Goal: Transaction & Acquisition: Download file/media

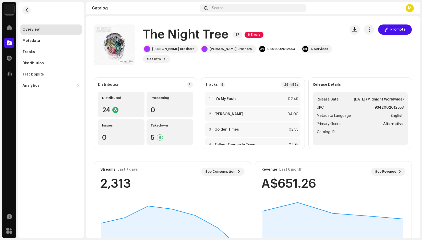
click at [409, 9] on div "M" at bounding box center [410, 8] width 8 height 8
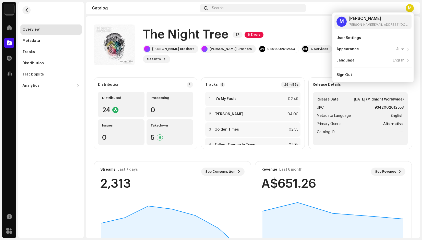
click at [316, 38] on div "The Night Tree EP 8 Errors" at bounding box center [242, 35] width 198 height 16
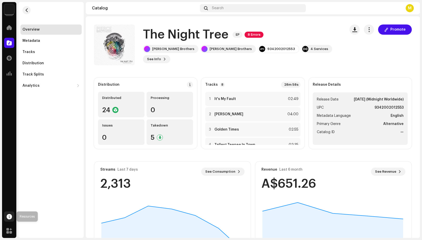
click at [8, 217] on span at bounding box center [9, 217] width 5 height 4
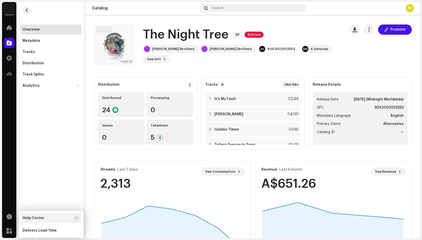
click at [38, 218] on div "Help Center" at bounding box center [34, 218] width 22 height 4
click at [368, 30] on span "button" at bounding box center [369, 30] width 5 height 4
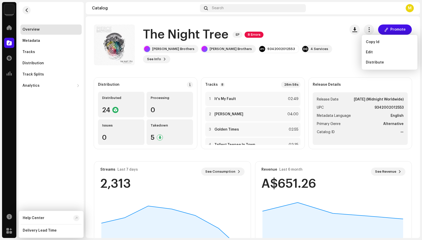
click at [353, 51] on div "Promote" at bounding box center [381, 45] width 62 height 41
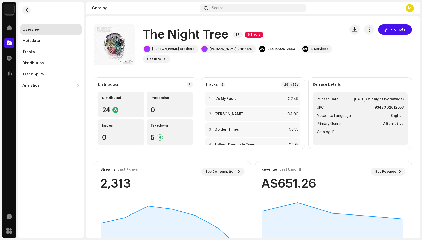
click at [266, 39] on div "The Night Tree EP 8 Errors" at bounding box center [242, 35] width 198 height 16
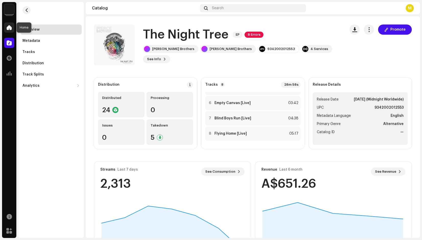
click at [9, 27] on span at bounding box center [9, 28] width 5 height 4
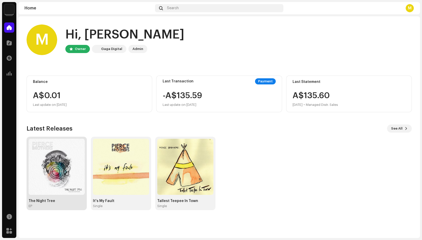
click at [74, 153] on img at bounding box center [57, 167] width 56 height 56
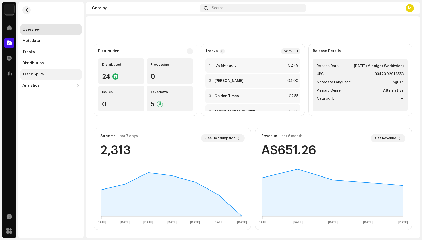
click at [35, 75] on div "Track Splits" at bounding box center [32, 75] width 21 height 4
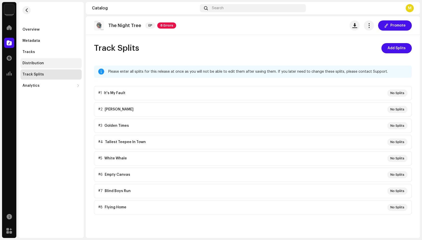
click at [45, 64] on div "Distribution" at bounding box center [50, 63] width 57 height 4
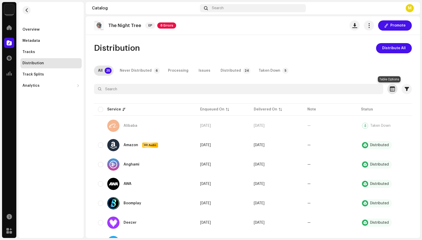
click at [391, 88] on span "button" at bounding box center [392, 89] width 5 height 4
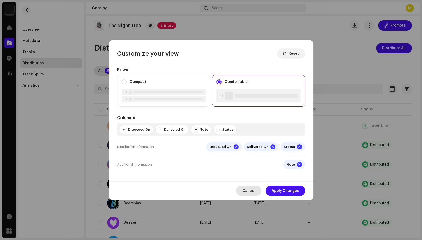
click at [254, 192] on span "Cancel" at bounding box center [248, 191] width 13 height 10
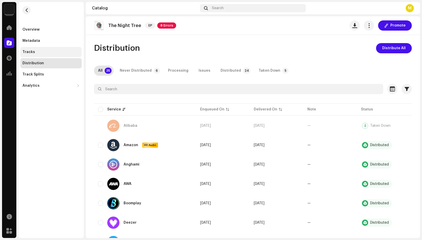
click at [39, 49] on div "Tracks" at bounding box center [50, 52] width 61 height 10
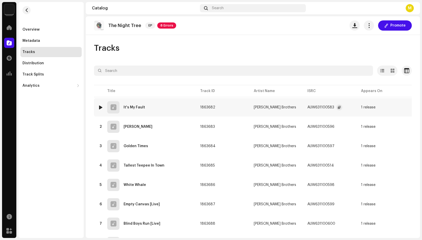
click at [310, 108] on div "AUW631100583" at bounding box center [320, 108] width 27 height 4
click at [136, 106] on div "It's My Fault" at bounding box center [134, 108] width 21 height 4
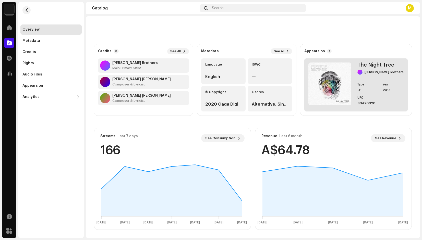
scroll to position [33, 0]
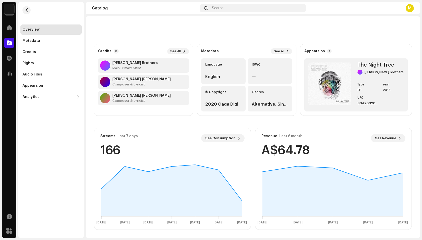
click at [403, 5] on button "button" at bounding box center [407, 0] width 10 height 10
click at [334, 10] on div "It's My Fault" at bounding box center [253, 0] width 334 height 19
click at [8, 59] on span at bounding box center [9, 58] width 5 height 4
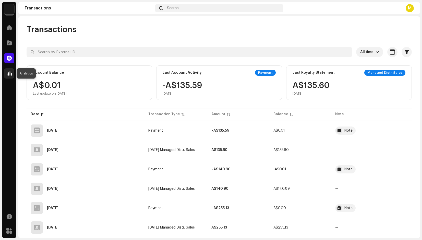
click at [9, 76] on div at bounding box center [9, 73] width 10 height 10
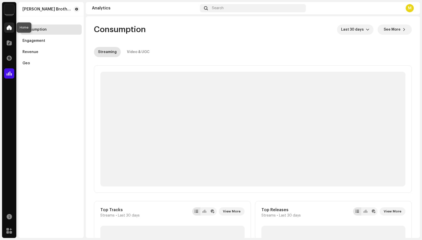
click at [11, 29] on span at bounding box center [9, 28] width 5 height 4
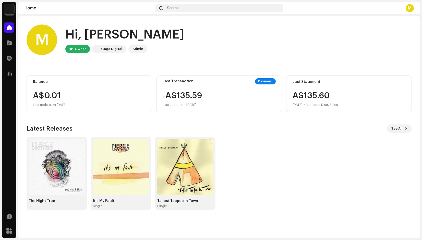
click at [112, 50] on div "Gaga Digital" at bounding box center [111, 49] width 21 height 6
click at [135, 50] on div "Admin" at bounding box center [138, 49] width 11 height 6
click at [72, 49] on div at bounding box center [70, 49] width 3 height 4
drag, startPoint x: 172, startPoint y: 28, endPoint x: 64, endPoint y: 28, distance: 108.8
click at [64, 28] on div "M Hi, [PERSON_NAME] Owner Gaga Digital Admin" at bounding box center [219, 40] width 385 height 31
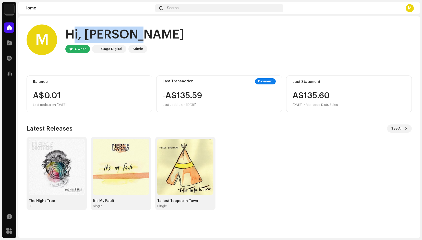
click at [9, 10] on img at bounding box center [9, 9] width 10 height 10
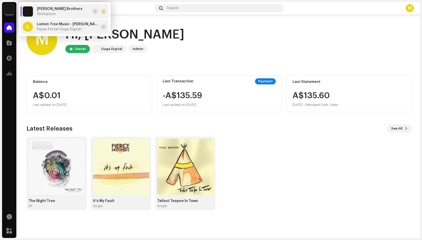
click at [68, 27] on div "Lemon Tree Music - [PERSON_NAME] Brothers Payee Portal <Gaga Digital>" at bounding box center [67, 26] width 61 height 9
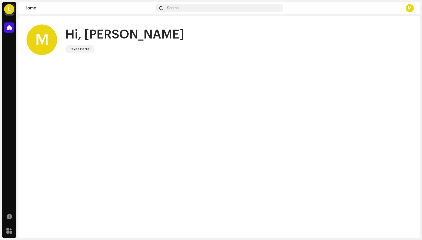
click at [85, 85] on div "M Hi, Melissa Payee Portal" at bounding box center [219, 127] width 402 height 222
click at [9, 12] on div "L" at bounding box center [9, 9] width 10 height 10
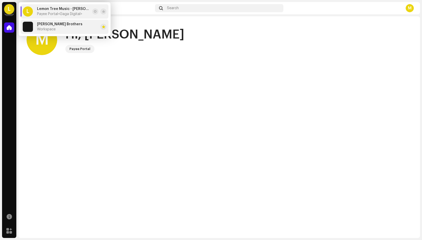
click at [49, 29] on span "Workspace" at bounding box center [46, 29] width 19 height 4
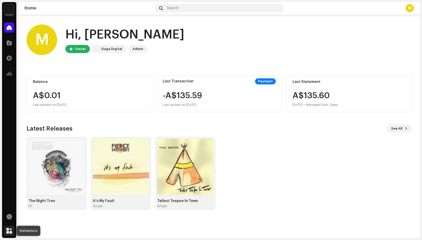
click at [9, 233] on span at bounding box center [9, 231] width 6 height 4
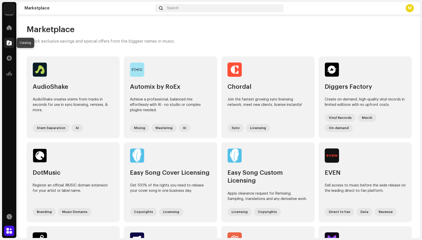
click at [9, 42] on span at bounding box center [9, 43] width 5 height 4
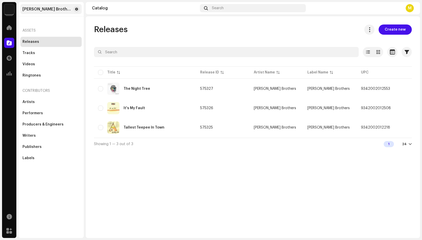
click at [79, 7] on div "[PERSON_NAME] Brothers" at bounding box center [50, 9] width 61 height 10
click at [75, 10] on button at bounding box center [77, 9] width 6 height 6
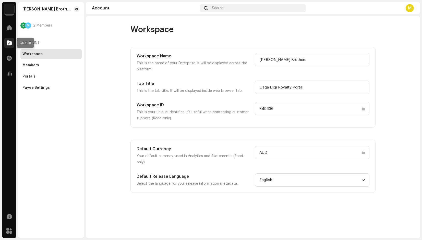
click at [9, 42] on span at bounding box center [9, 43] width 5 height 4
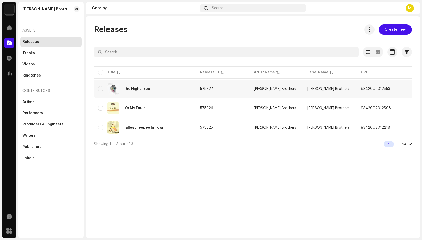
click at [98, 88] on td "The Night Tree" at bounding box center [145, 89] width 102 height 18
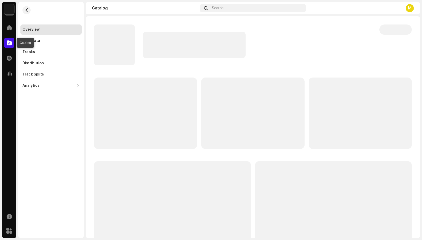
click at [8, 43] on span at bounding box center [9, 43] width 5 height 4
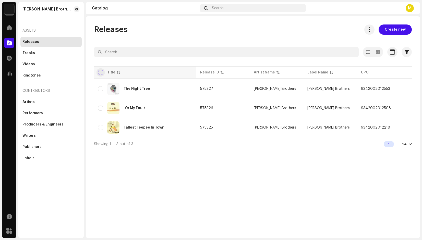
click at [101, 73] on input "checkbox" at bounding box center [100, 72] width 5 height 5
checkbox input "true"
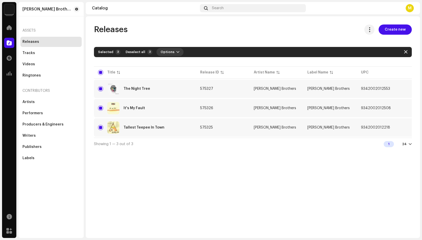
click at [176, 51] on button "Options" at bounding box center [170, 52] width 27 height 8
click at [267, 23] on div "Releases Create new Selected 3 Deselect all 3 Options Filters Distribution stat…" at bounding box center [253, 127] width 334 height 222
click at [372, 28] on span at bounding box center [369, 30] width 5 height 4
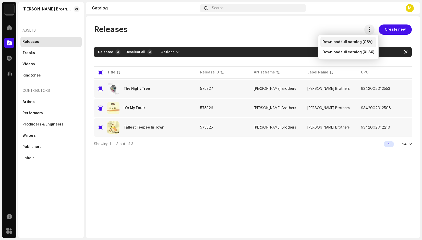
click at [342, 43] on span "Download full catalog (CSV)" at bounding box center [348, 42] width 50 height 4
click at [262, 164] on div "Releases Create new Selected 3 Deselect all 3 Options Filters Distribution stat…" at bounding box center [253, 127] width 334 height 222
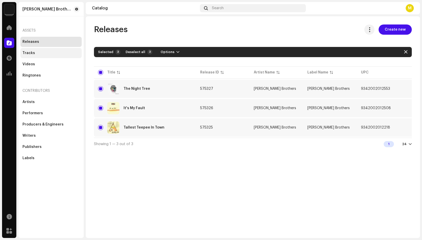
click at [39, 53] on div "Tracks" at bounding box center [50, 53] width 57 height 4
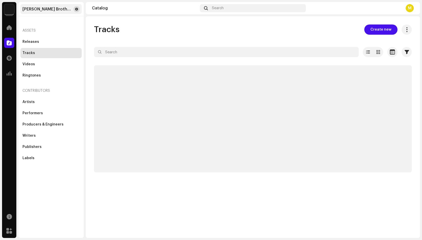
click at [77, 9] on span at bounding box center [76, 9] width 3 height 4
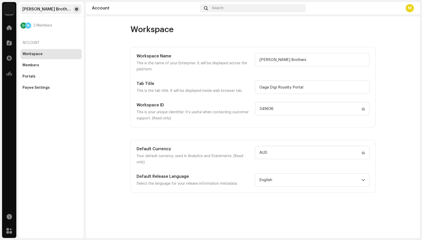
click at [75, 9] on button at bounding box center [77, 9] width 6 height 6
click at [8, 43] on span at bounding box center [9, 43] width 5 height 4
